Goal: Task Accomplishment & Management: Complete application form

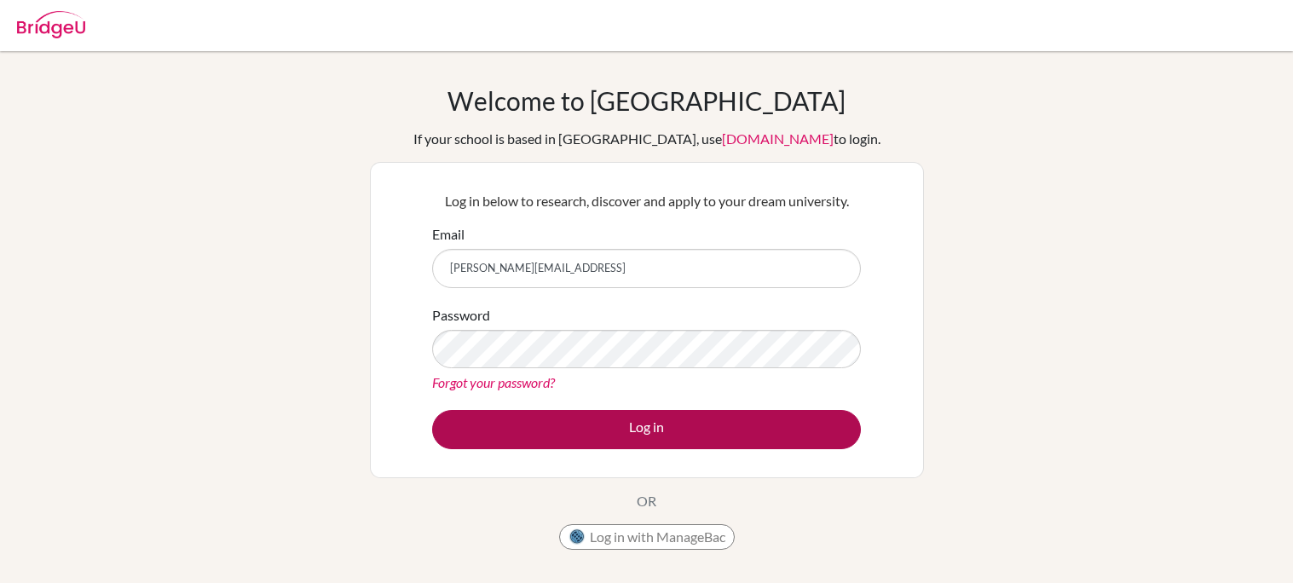
type input "connor.dariun@triplecschool.orgco"
click at [744, 415] on button "Log in" at bounding box center [646, 429] width 429 height 39
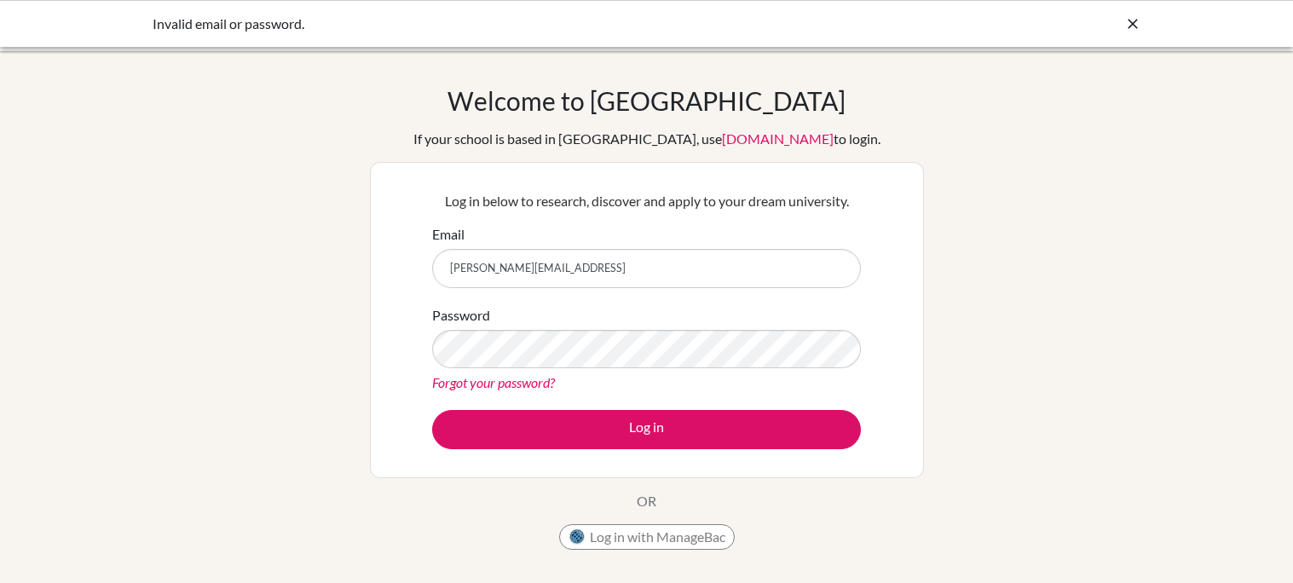
click at [660, 271] on input "[PERSON_NAME][EMAIL_ADDRESS]" at bounding box center [646, 268] width 429 height 39
type input "[PERSON_NAME][EMAIL_ADDRESS][DOMAIN_NAME]"
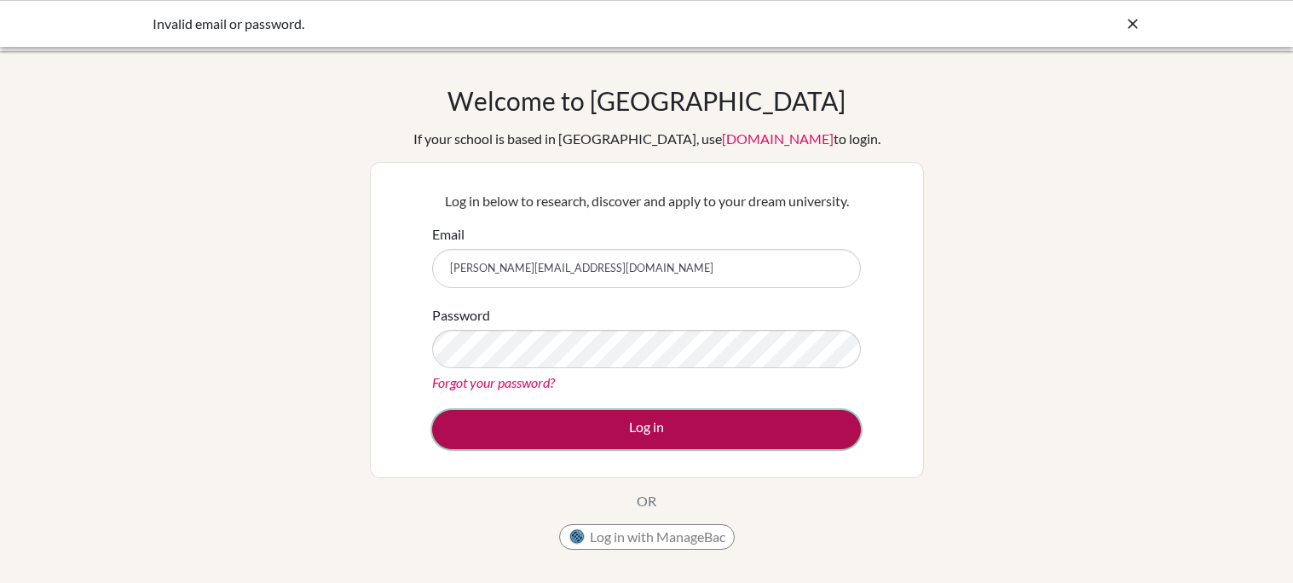
click at [687, 434] on button "Log in" at bounding box center [646, 429] width 429 height 39
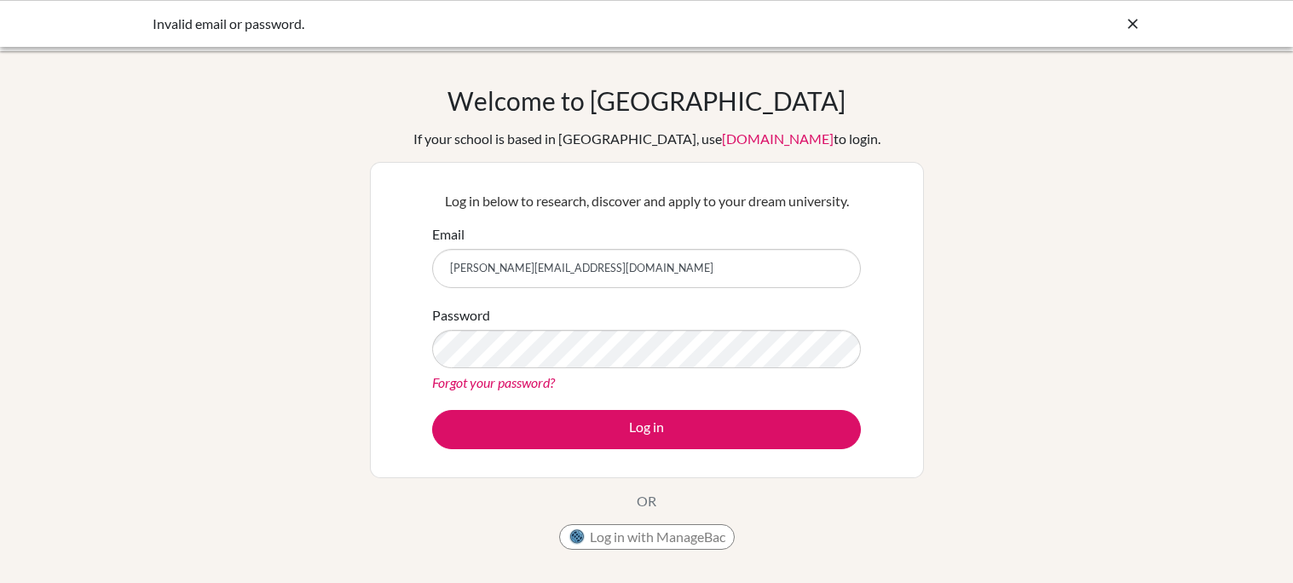
click at [989, 366] on div "Welcome to [GEOGRAPHIC_DATA] If your school is based in [GEOGRAPHIC_DATA], use …" at bounding box center [646, 363] width 1293 height 557
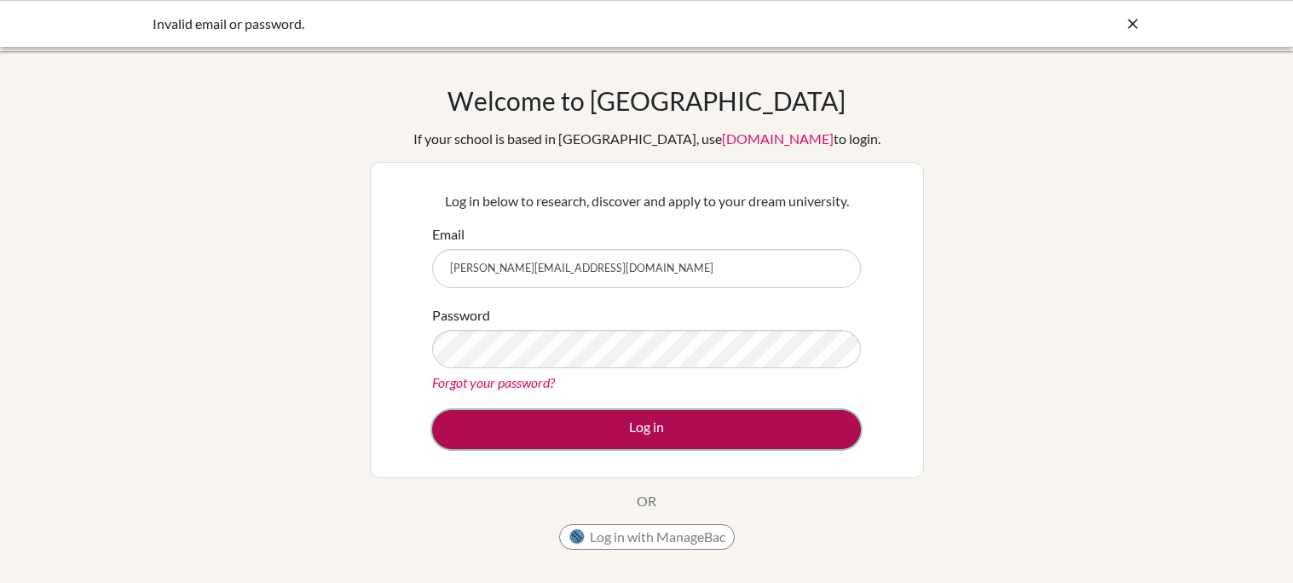
click at [785, 441] on button "Log in" at bounding box center [646, 429] width 429 height 39
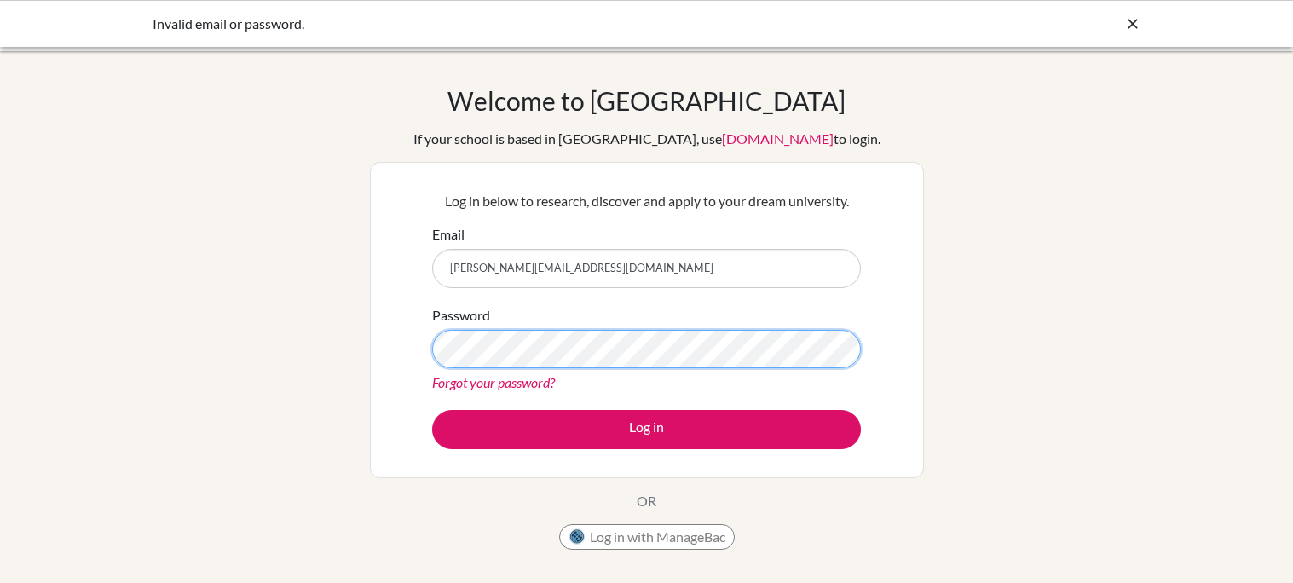
click at [432, 410] on button "Log in" at bounding box center [646, 429] width 429 height 39
